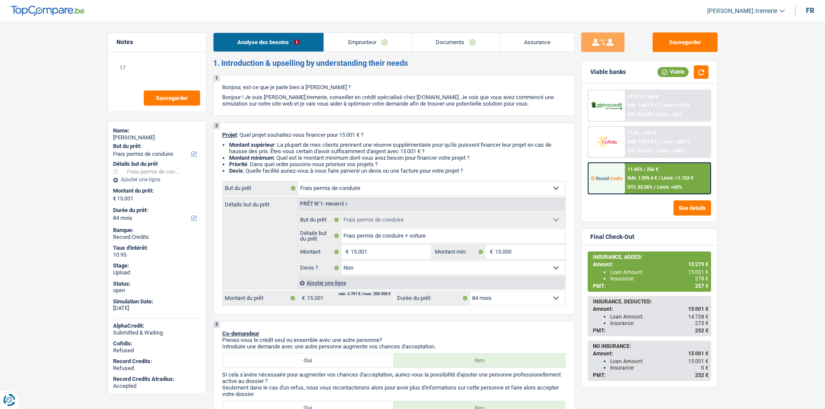
select select "drivingLicense"
select select "84"
select select "drivingLicense"
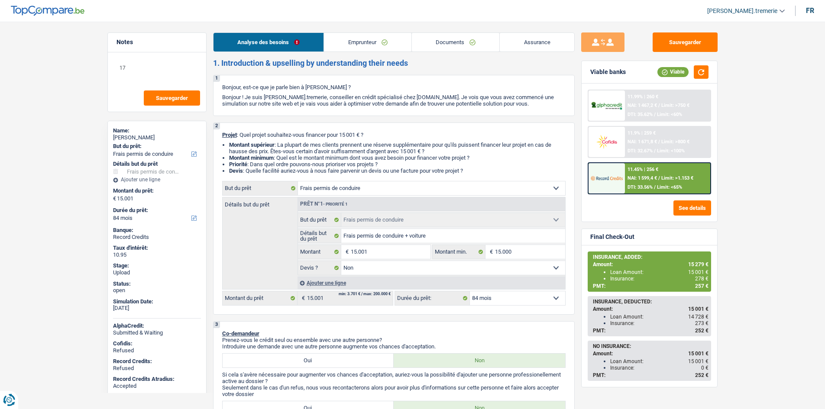
select select "false"
select select "84"
select select "publicEmployee"
select select "familyAllowances"
select select "netSalary"
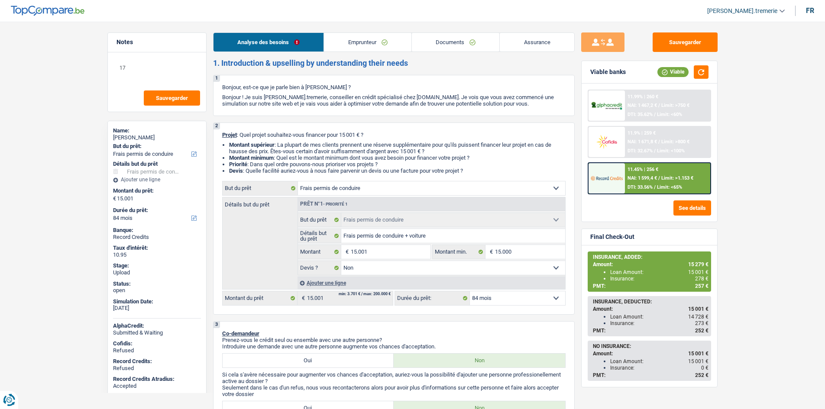
select select "mealVouchers"
select select "rents"
select select "cardOrCredit"
select select "drivingLicense"
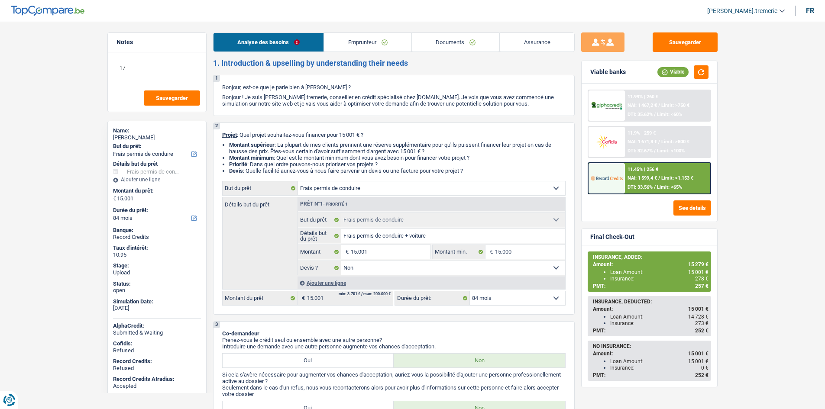
select select "drivingLicense"
select select "false"
select select "84"
click at [642, 178] on span "NAI: 1 599,4 €" at bounding box center [641, 178] width 29 height 6
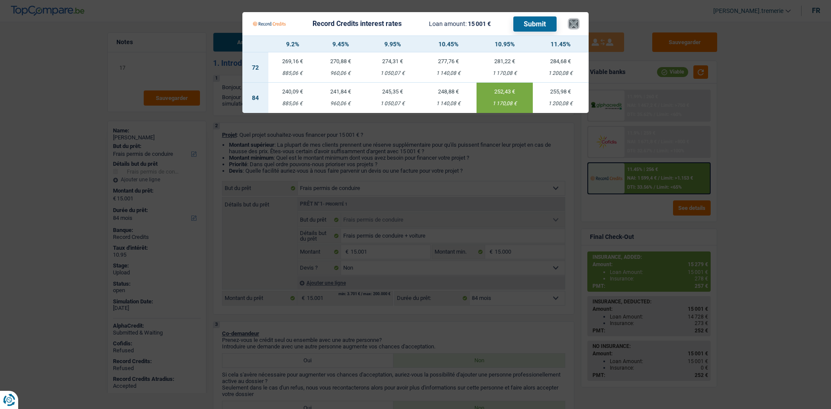
click at [574, 25] on button "×" at bounding box center [573, 23] width 9 height 9
